Goal: Manage account settings

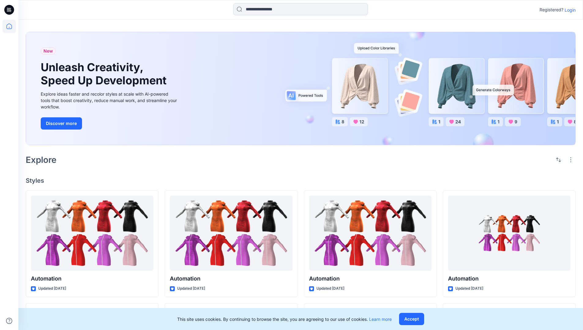
click at [568, 10] on p "Login" at bounding box center [569, 10] width 11 height 6
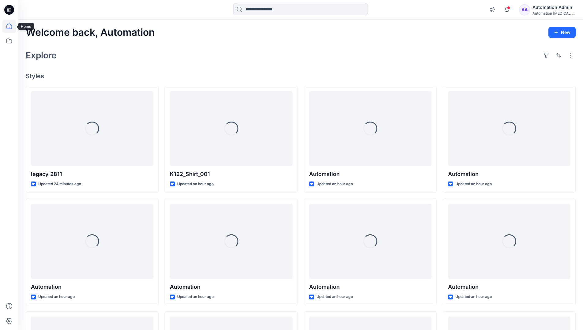
click at [12, 26] on icon at bounding box center [9, 27] width 6 height 6
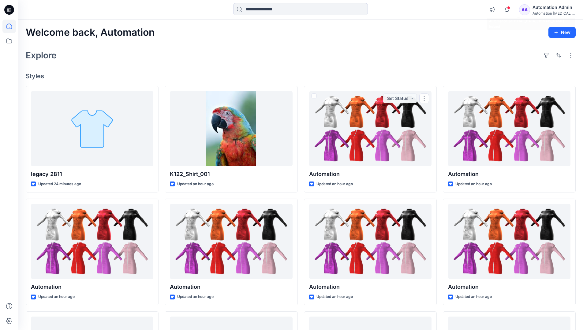
click at [545, 12] on div "Automation [MEDICAL_DATA]..." at bounding box center [553, 13] width 43 height 5
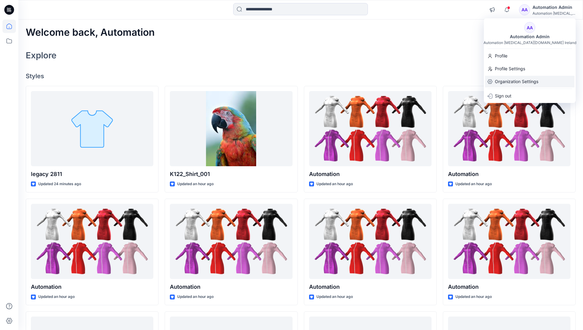
click at [515, 83] on p "Organization Settings" at bounding box center [515, 82] width 43 height 12
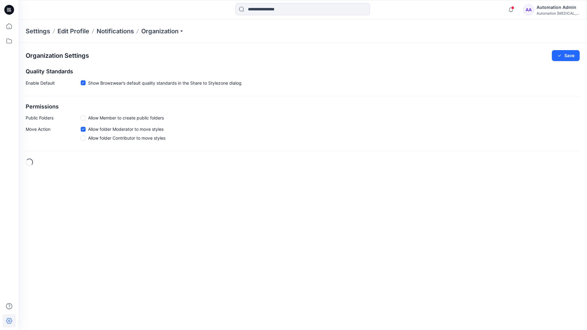
click at [84, 118] on span at bounding box center [83, 118] width 5 height 5
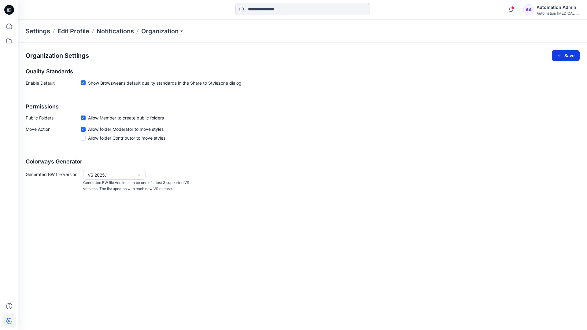
click at [569, 54] on button "Save" at bounding box center [566, 55] width 28 height 11
click at [558, 13] on div "Automation [MEDICAL_DATA]..." at bounding box center [558, 13] width 43 height 5
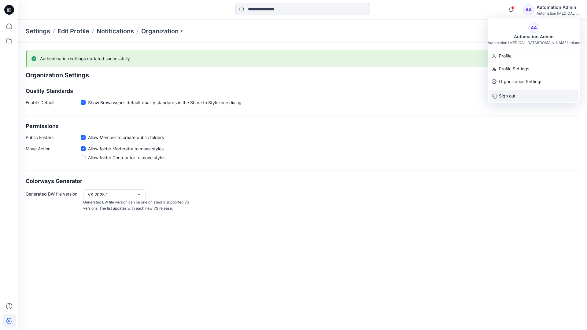
click at [518, 95] on div "Sign out" at bounding box center [533, 96] width 89 height 12
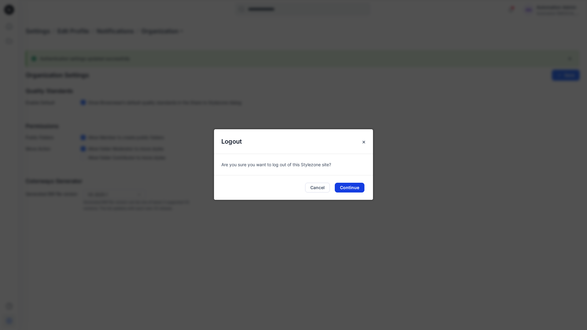
click at [354, 185] on button "Continue" at bounding box center [350, 188] width 30 height 10
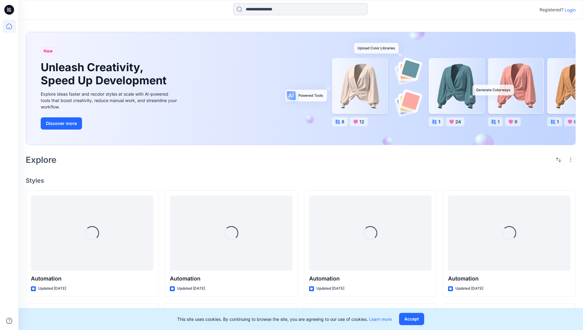
click at [571, 10] on p "Login" at bounding box center [569, 10] width 11 height 6
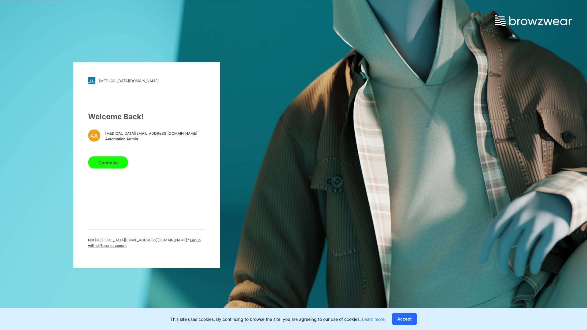
click at [156, 242] on span "Log in with different account" at bounding box center [144, 243] width 113 height 10
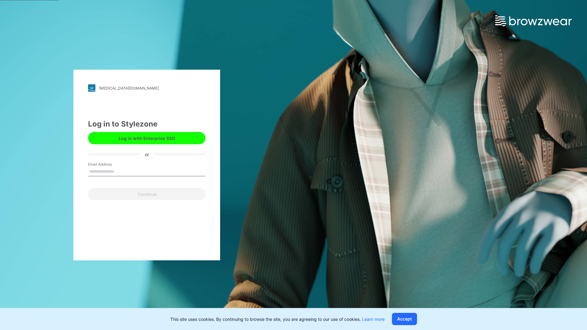
click at [130, 172] on input "Email Address" at bounding box center [146, 171] width 117 height 9
type input "**********"
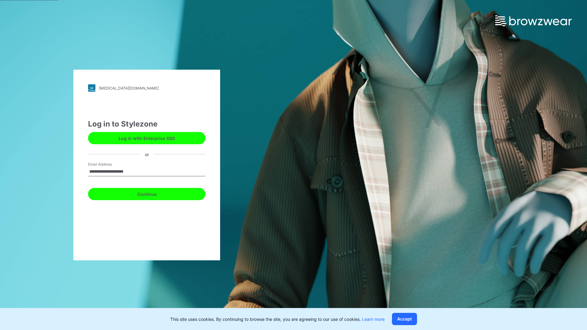
click at [148, 194] on button "Continue" at bounding box center [146, 194] width 117 height 12
